Goal: Use online tool/utility: Utilize a website feature to perform a specific function

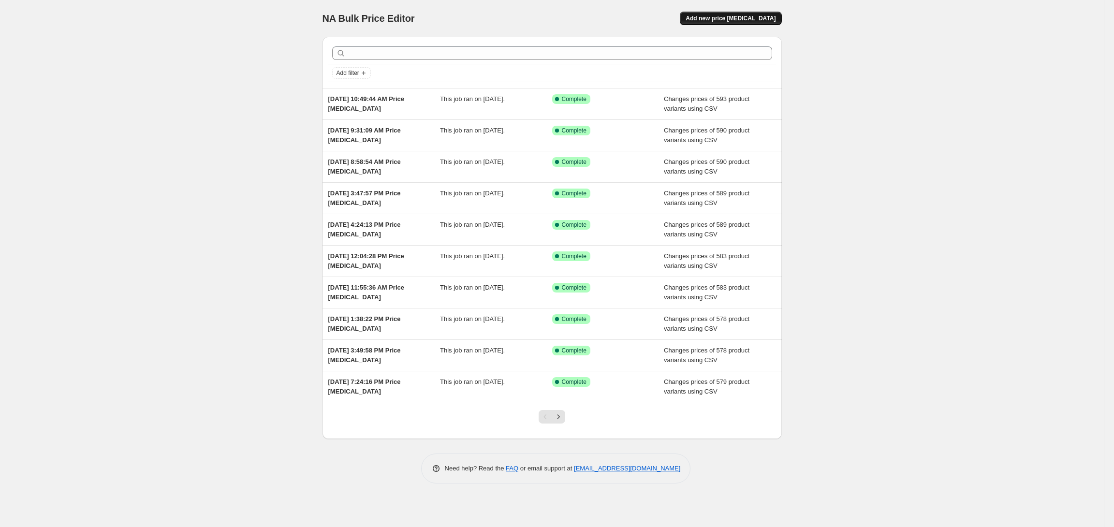
click at [724, 22] on button "Add new price [MEDICAL_DATA]" at bounding box center [731, 19] width 102 height 14
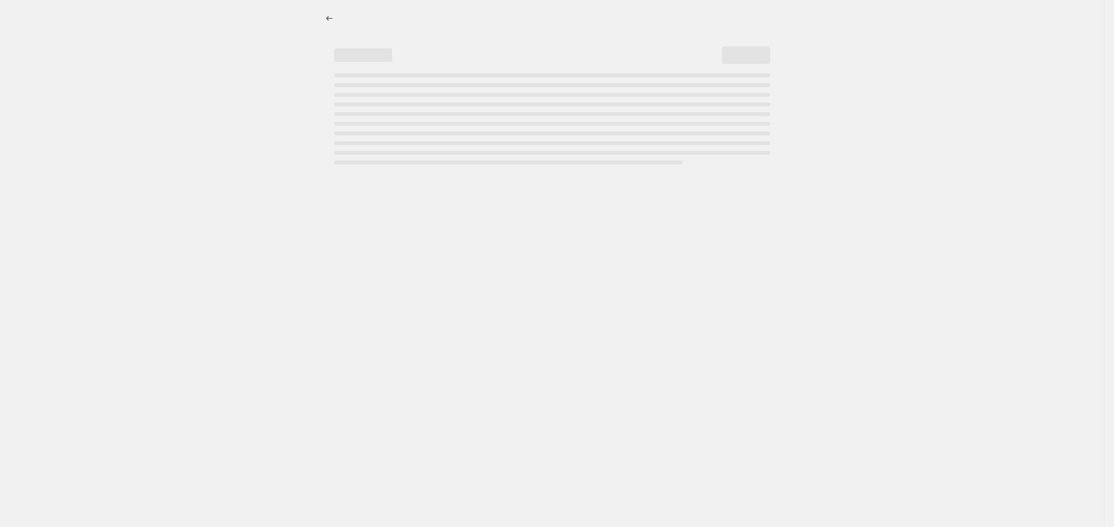
select select "percentage"
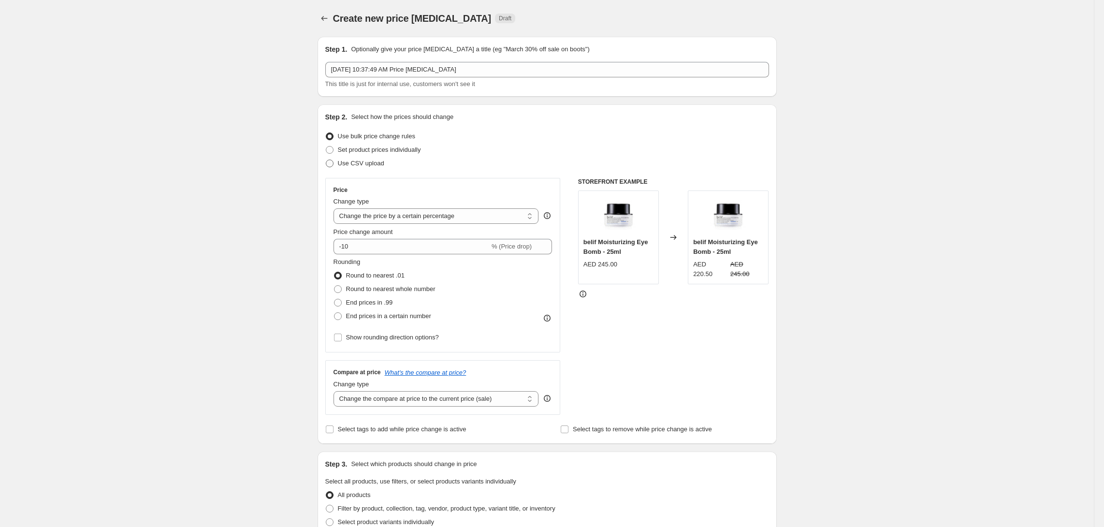
click at [343, 161] on span "Use CSV upload" at bounding box center [361, 163] width 46 height 7
click at [326, 160] on input "Use CSV upload" at bounding box center [326, 160] width 0 height 0
radio input "true"
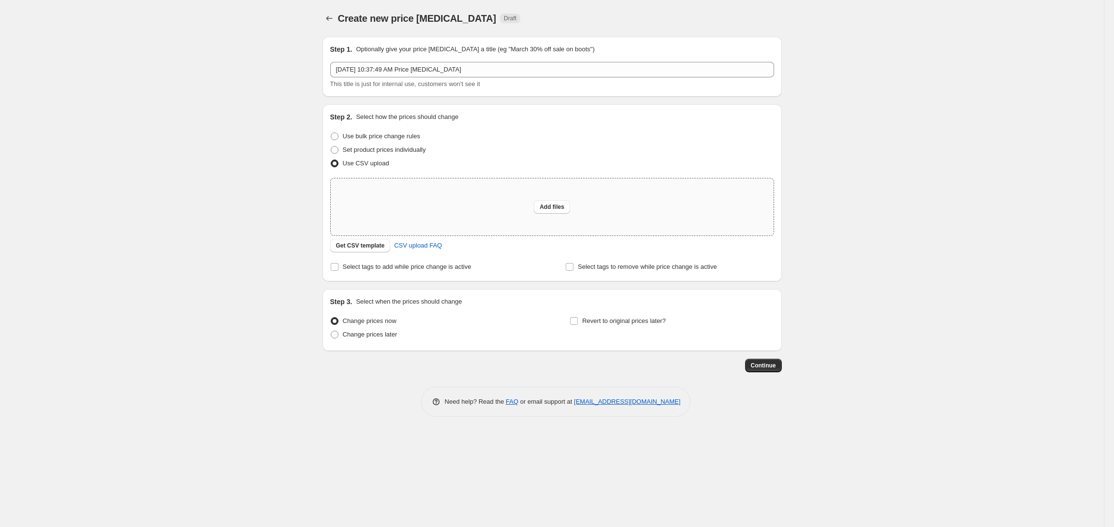
click at [454, 214] on div "Add files" at bounding box center [552, 206] width 443 height 57
type input "C:\fakepath\2. price change - [DATE] - Further markdown.csv"
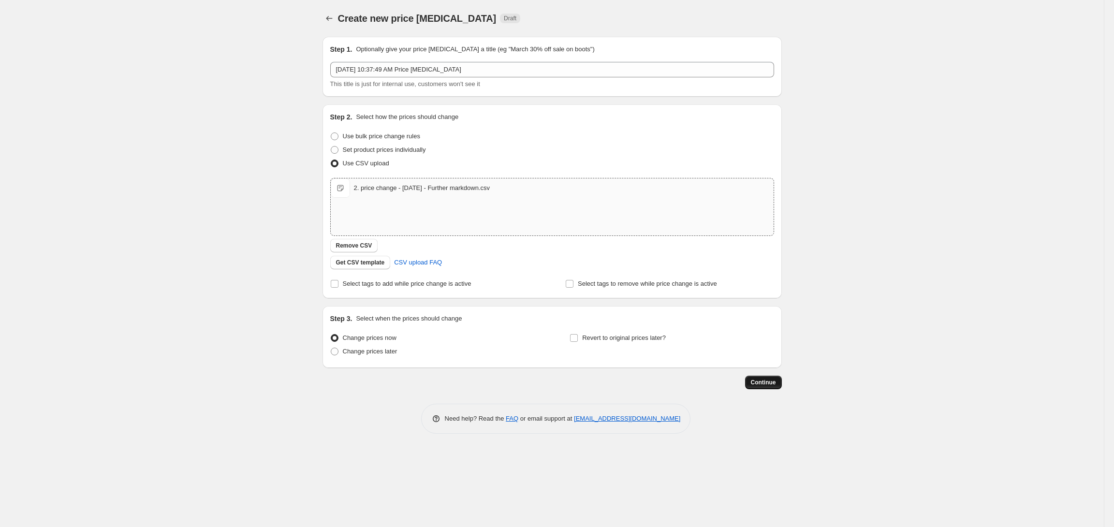
click at [762, 388] on button "Continue" at bounding box center [763, 383] width 37 height 14
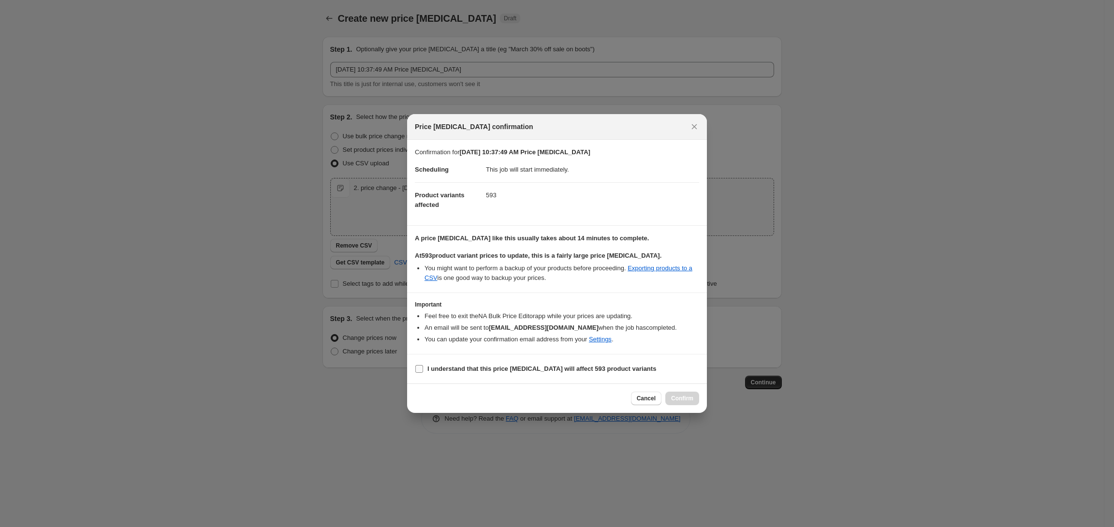
click at [417, 369] on input "I understand that this price change job will affect 593 product variants" at bounding box center [419, 369] width 8 height 8
checkbox input "true"
click at [673, 394] on button "Confirm" at bounding box center [682, 399] width 34 height 14
